Goal: Task Accomplishment & Management: Complete application form

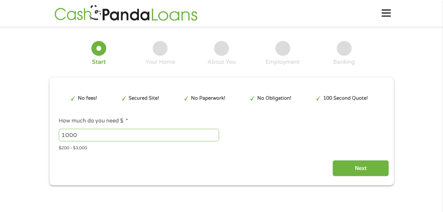
type input "EAIaIQobChMIyKzK3IKcjwMVei7UAR1utjjfEAAYAiAAEgLhTfD_BwE"
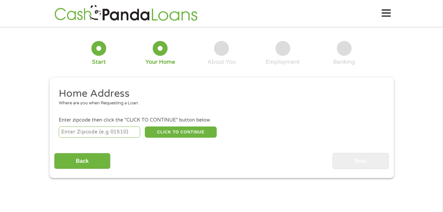
click at [125, 132] on input "number" at bounding box center [99, 131] width 81 height 11
type input "81504"
select select "[US_STATE]"
click at [193, 131] on button "CLICK TO CONTINUE" at bounding box center [181, 131] width 72 height 11
type input "81504"
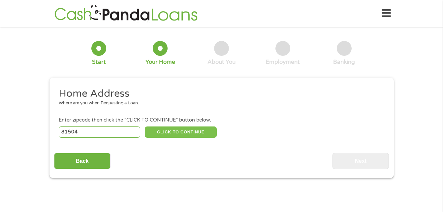
type input "[GEOGRAPHIC_DATA]"
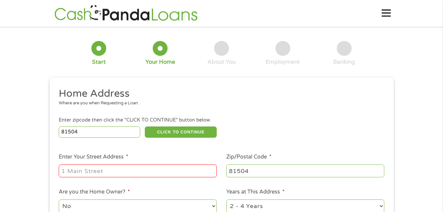
click at [161, 173] on input "Enter Your Street Address *" at bounding box center [138, 170] width 158 height 13
click at [265, 104] on div "Where are you when Requesting a Loan." at bounding box center [219, 103] width 321 height 7
click at [118, 172] on input "Enter Your Street Address *" at bounding box center [138, 170] width 158 height 13
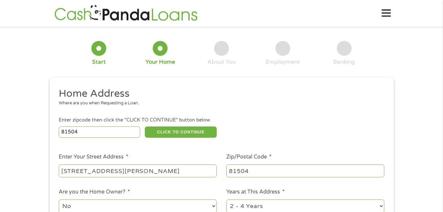
type input "[STREET_ADDRESS][PERSON_NAME]"
click at [416, 115] on div "1 Start 2 Your Home 3 About You 4 Employment 5 Banking 6 This field is hidden w…" at bounding box center [221, 164] width 443 height 266
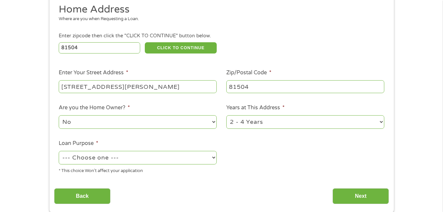
scroll to position [99, 0]
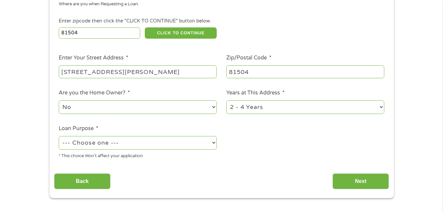
click at [318, 109] on select "1 Year or less 1 - 2 Years 2 - 4 Years Over 4 Years" at bounding box center [305, 107] width 158 height 14
select select "60months"
click at [226, 100] on select "1 Year or less 1 - 2 Years 2 - 4 Years Over 4 Years" at bounding box center [305, 107] width 158 height 14
click at [184, 143] on select "--- Choose one --- Pay Bills Debt Consolidation Home Improvement Major Purchase…" at bounding box center [138, 143] width 158 height 14
select select "paybills"
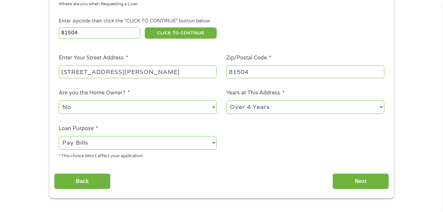
click at [59, 136] on select "--- Choose one --- Pay Bills Debt Consolidation Home Improvement Major Purchase…" at bounding box center [138, 143] width 158 height 14
click at [98, 181] on input "Back" at bounding box center [82, 181] width 56 height 16
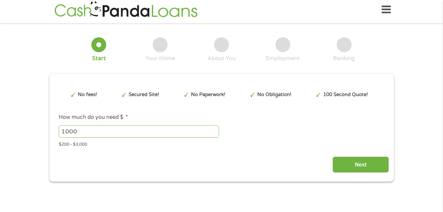
scroll to position [0, 0]
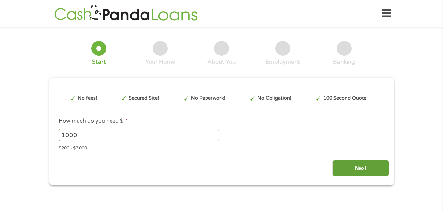
click at [348, 162] on input "Next" at bounding box center [361, 168] width 56 height 16
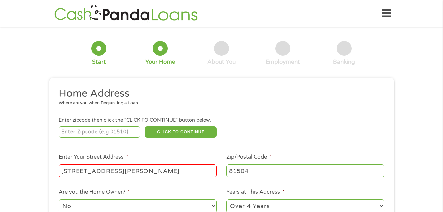
scroll to position [3, 3]
